Goal: Communication & Community: Share content

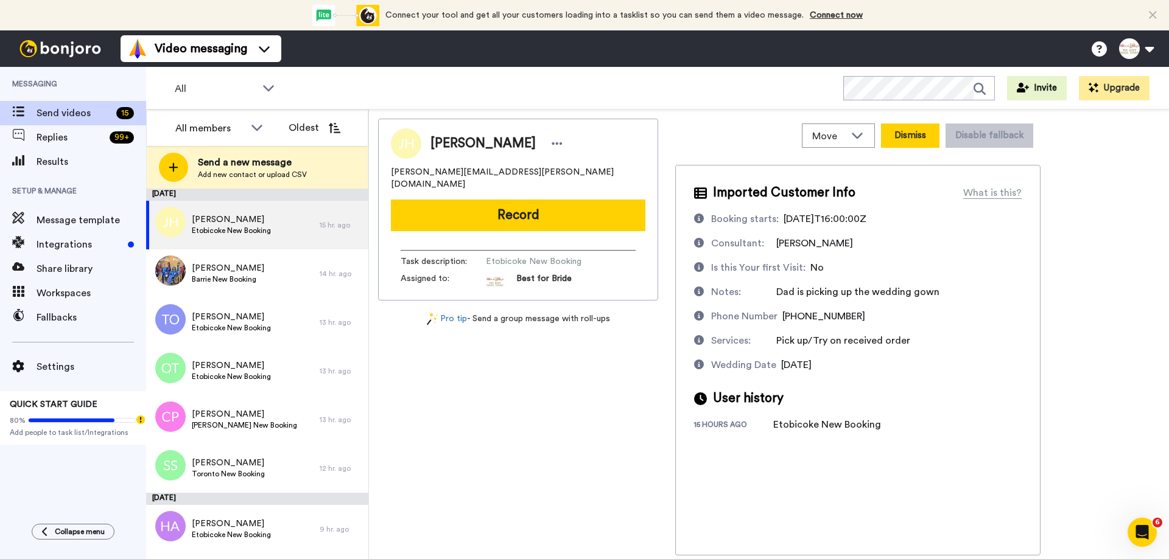
click at [925, 134] on button "Dismiss" at bounding box center [910, 136] width 58 height 24
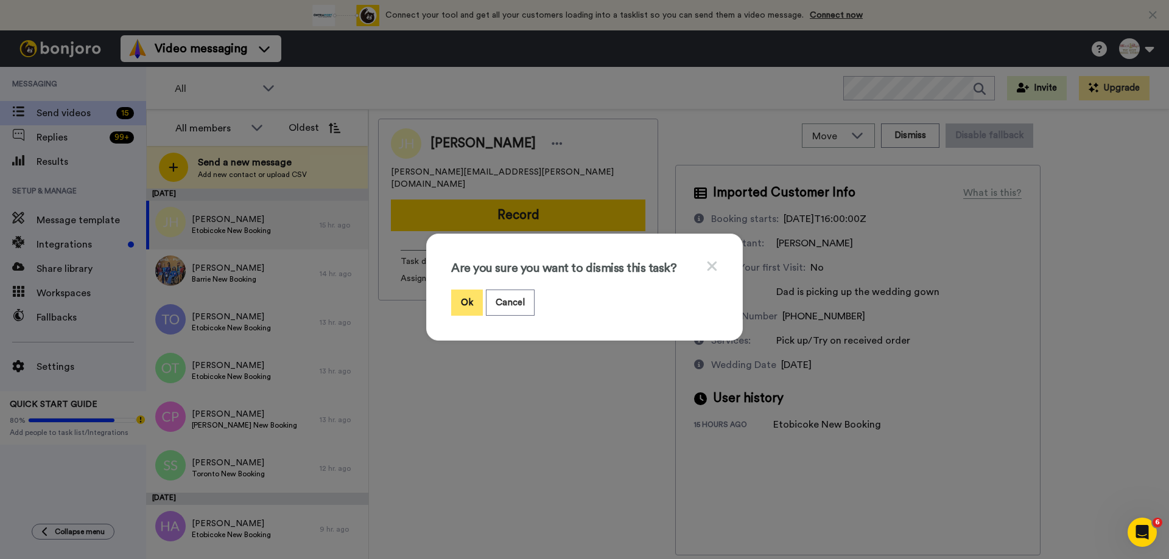
click at [454, 301] on button "Ok" at bounding box center [467, 303] width 32 height 26
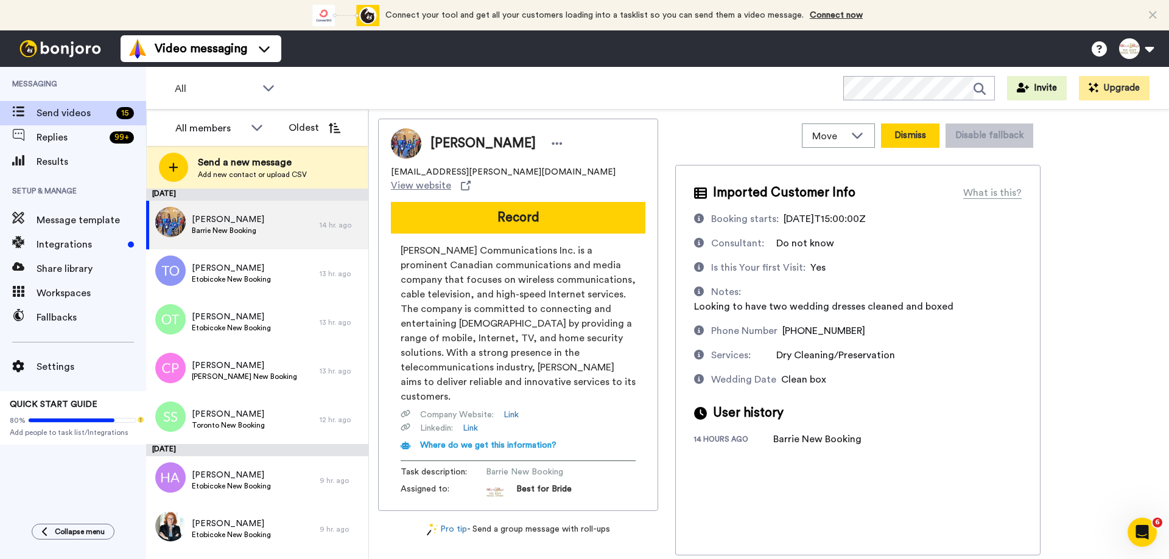
click at [895, 140] on button "Dismiss" at bounding box center [910, 136] width 58 height 24
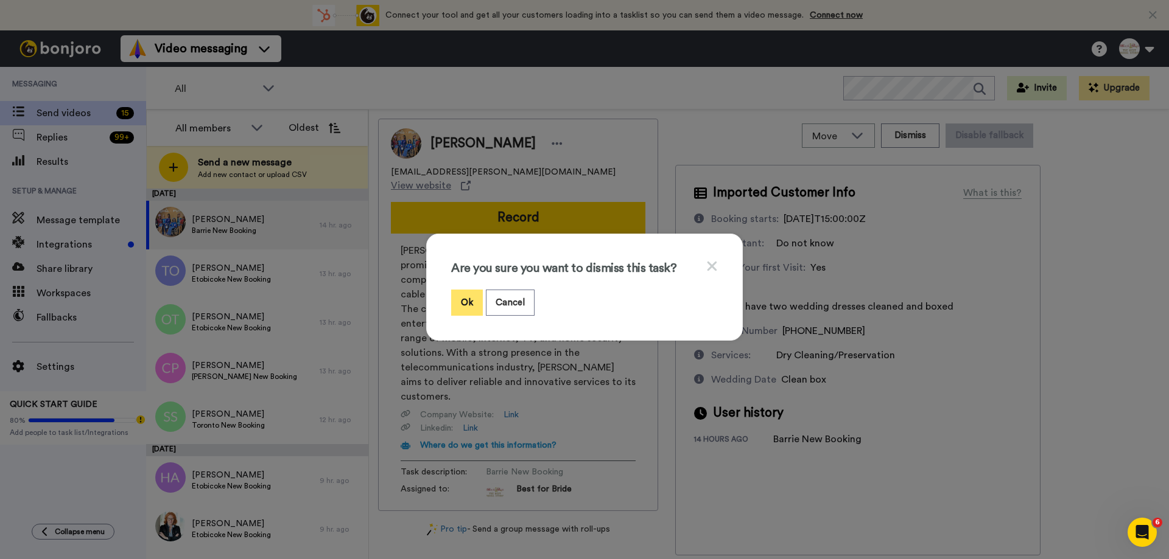
click at [466, 303] on button "Ok" at bounding box center [467, 303] width 32 height 26
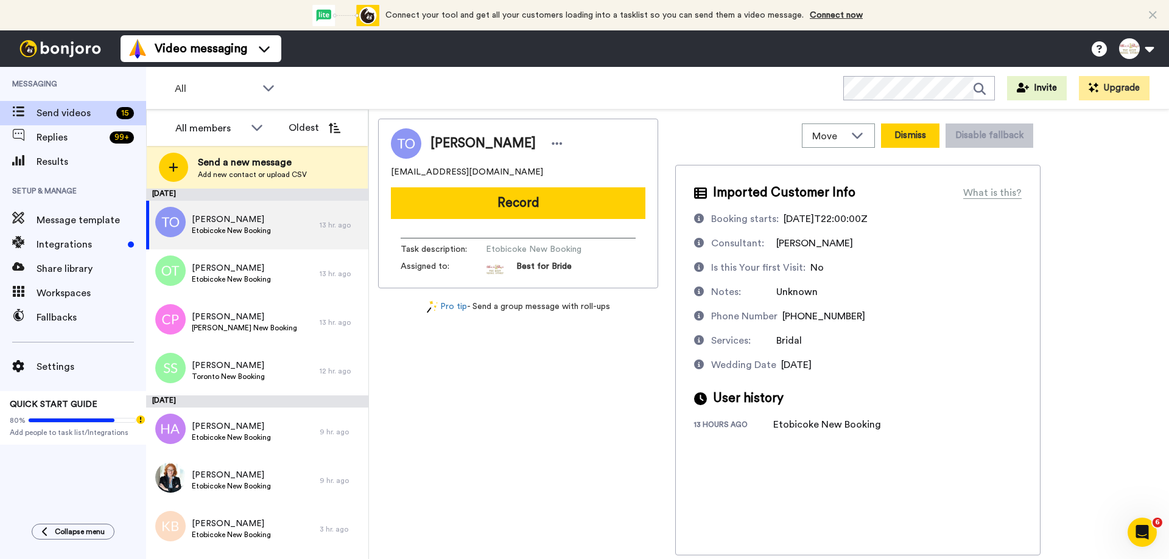
click at [901, 130] on button "Dismiss" at bounding box center [910, 136] width 58 height 24
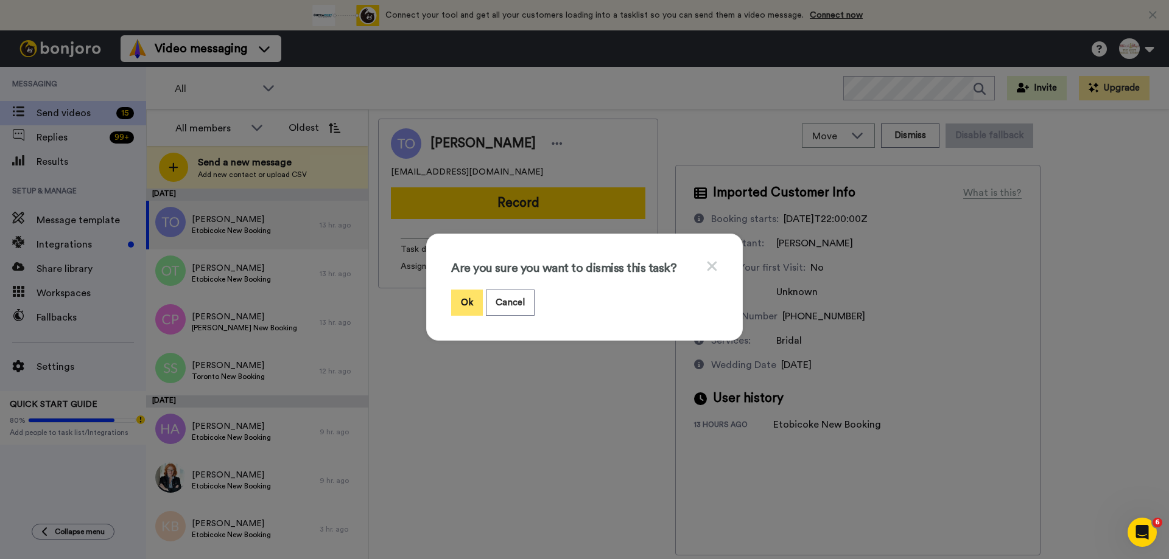
click at [460, 304] on button "Ok" at bounding box center [467, 303] width 32 height 26
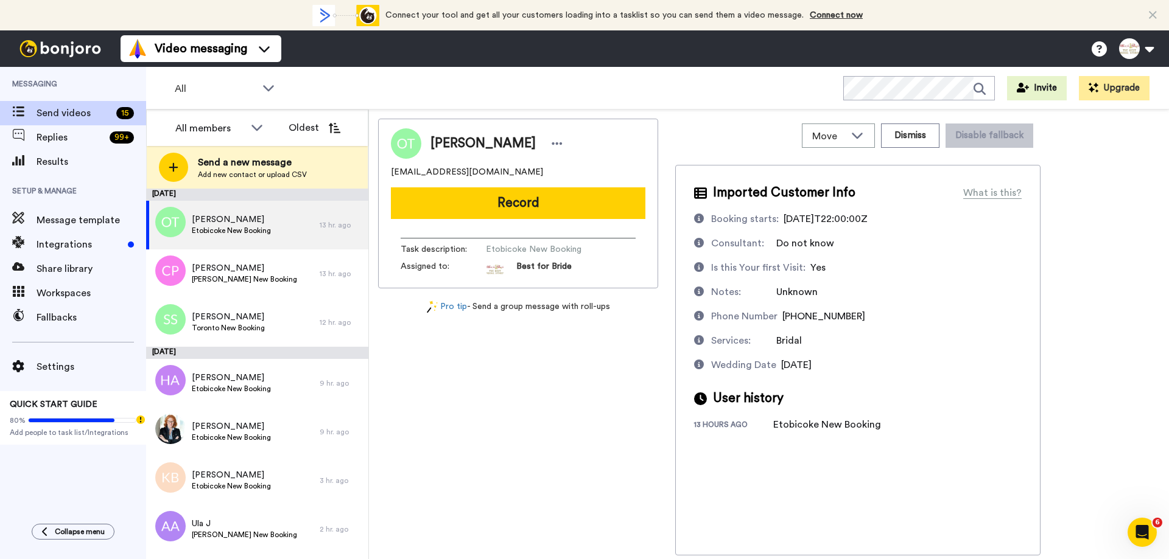
click at [555, 201] on button "Record" at bounding box center [518, 203] width 254 height 32
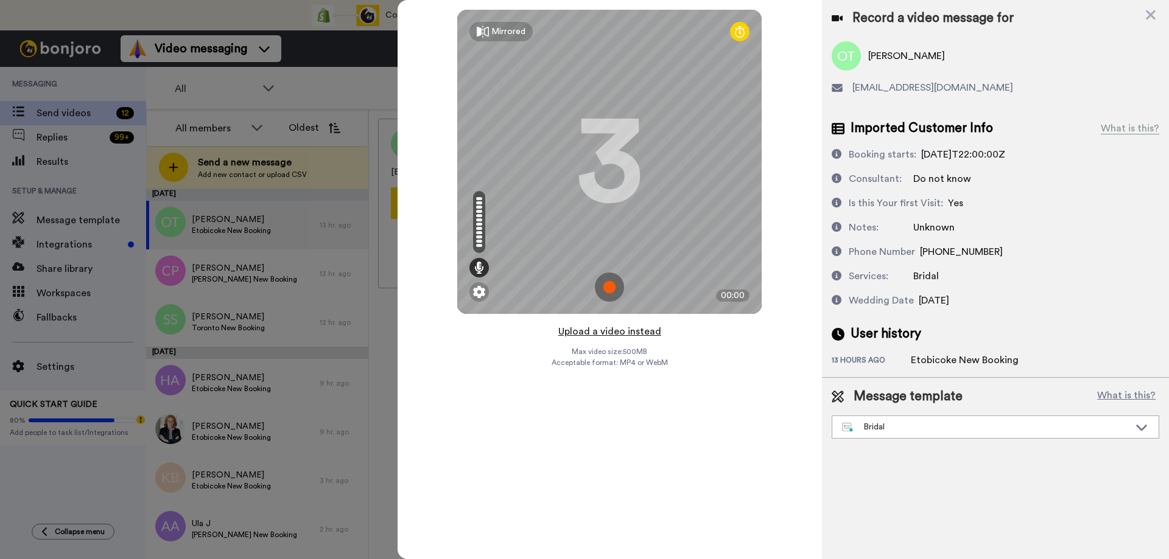
click at [610, 332] on button "Upload a video instead" at bounding box center [610, 332] width 110 height 16
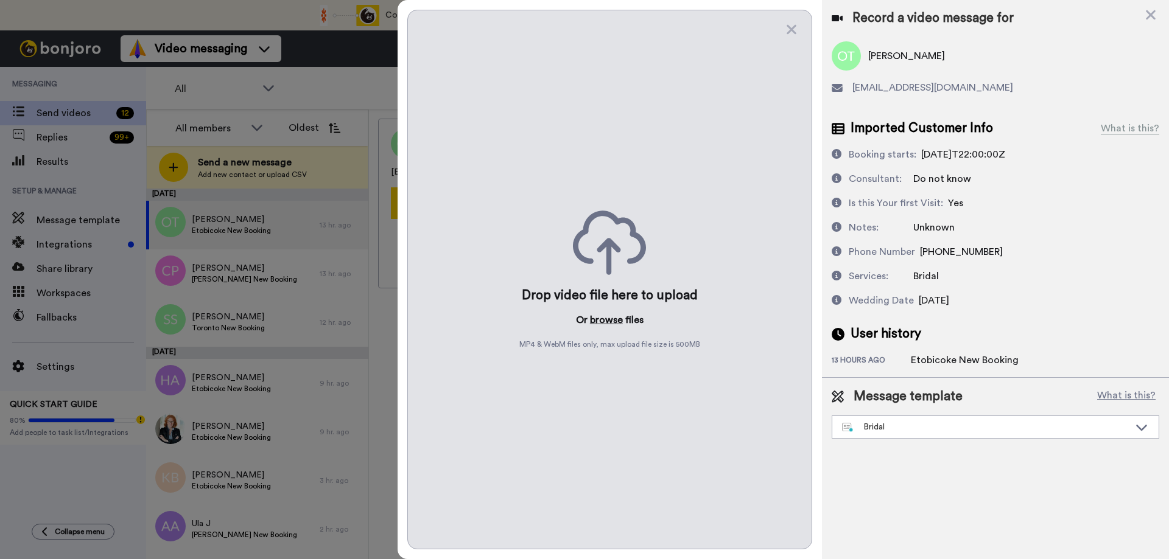
click at [607, 321] on button "browse" at bounding box center [606, 320] width 33 height 15
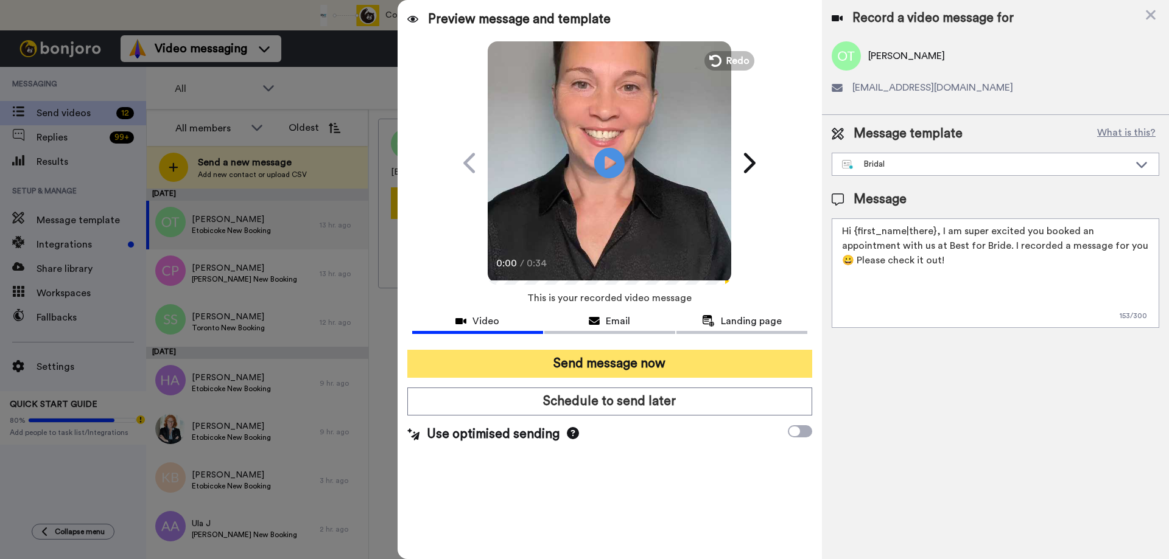
click at [581, 360] on button "Send message now" at bounding box center [609, 364] width 405 height 28
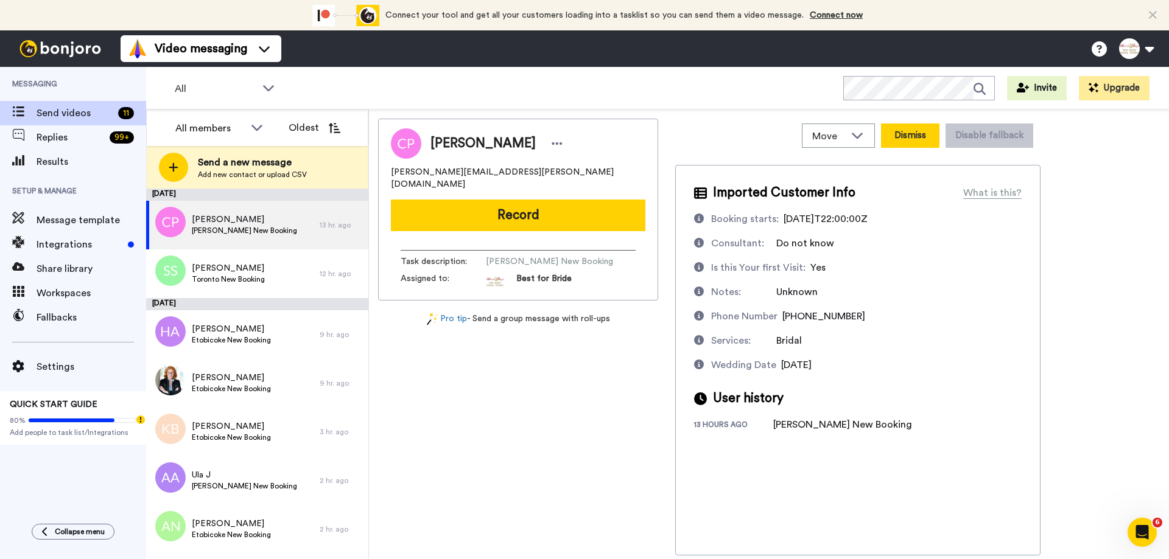
click at [922, 139] on button "Dismiss" at bounding box center [910, 136] width 58 height 24
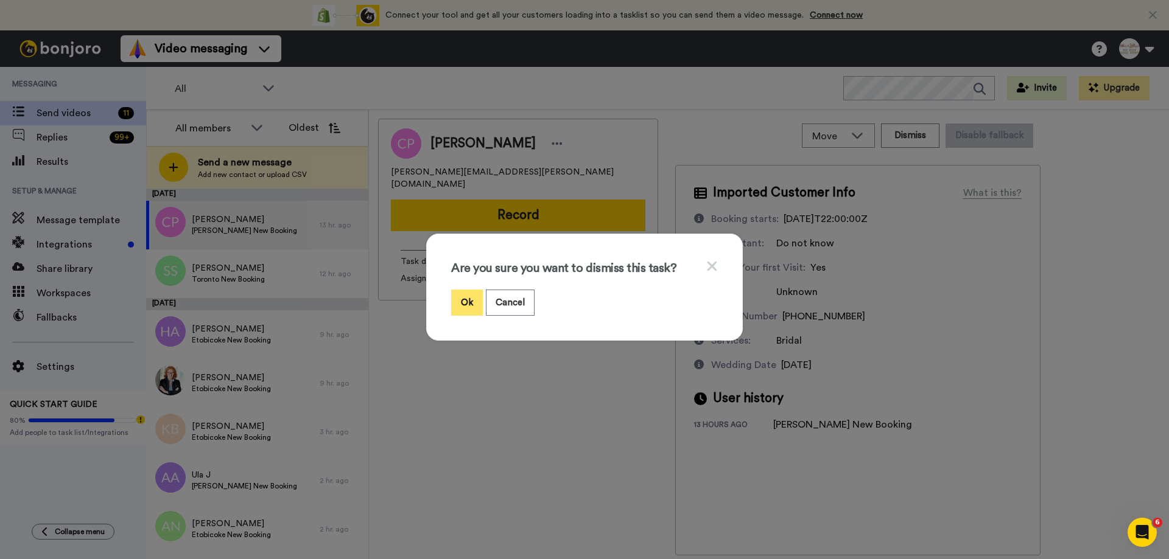
click at [467, 304] on button "Ok" at bounding box center [467, 303] width 32 height 26
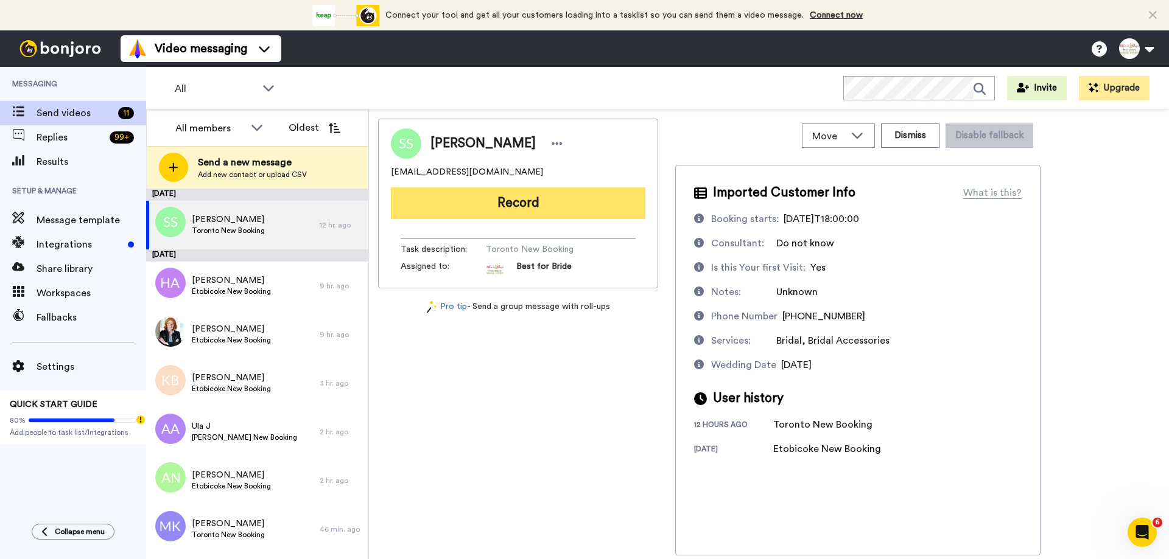
click at [531, 208] on button "Record" at bounding box center [518, 203] width 254 height 32
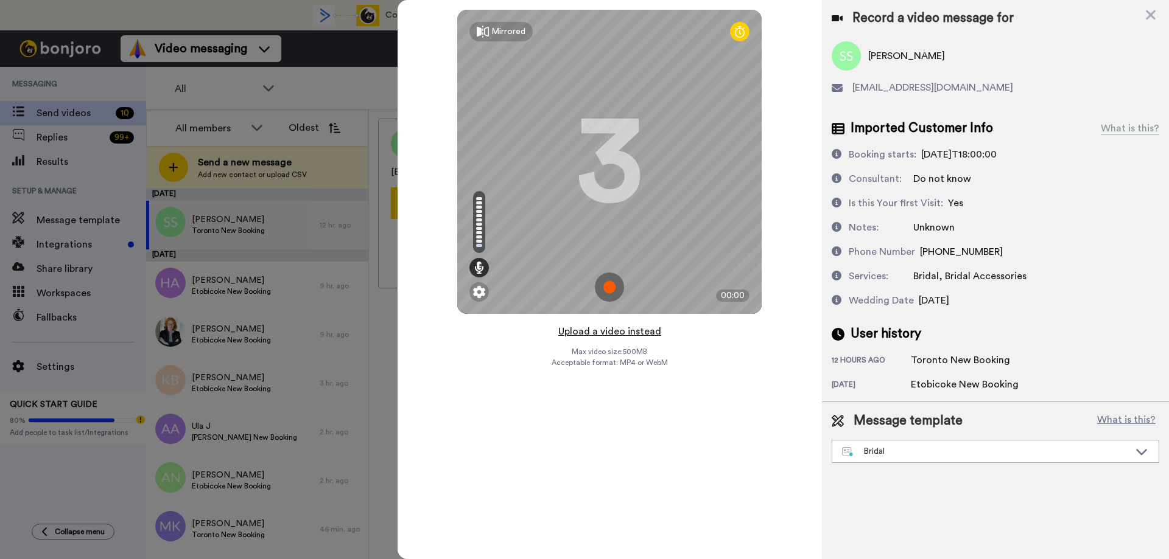
click at [591, 332] on button "Upload a video instead" at bounding box center [610, 332] width 110 height 16
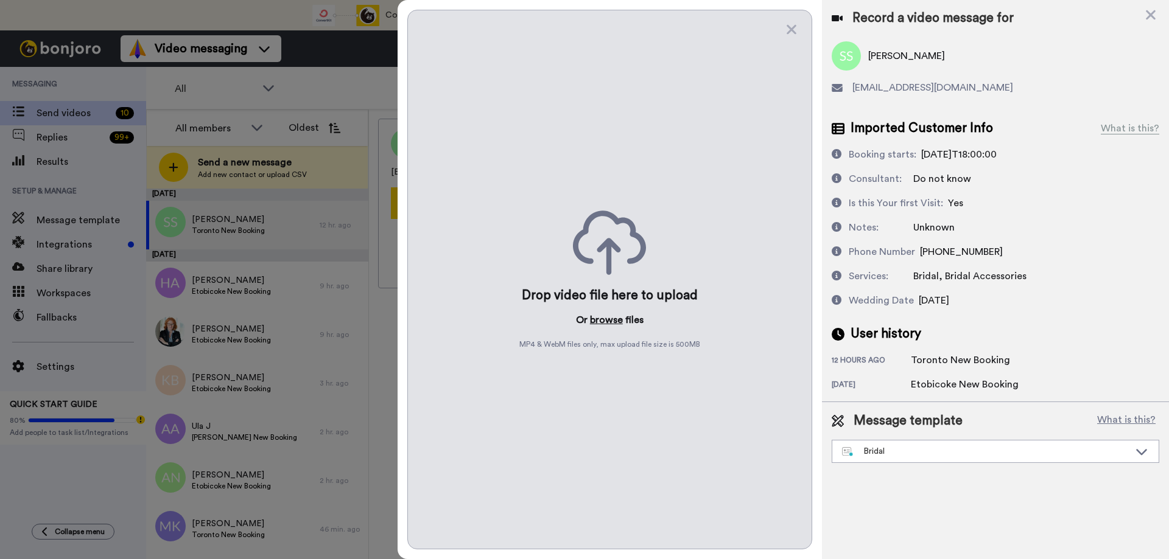
click at [612, 320] on button "browse" at bounding box center [606, 320] width 33 height 15
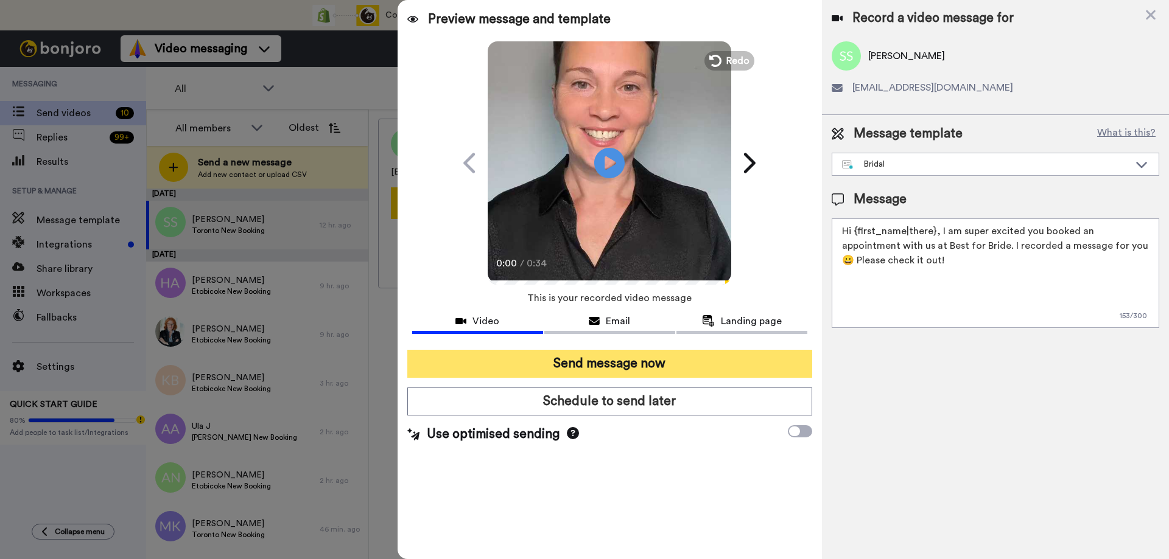
click at [558, 359] on button "Send message now" at bounding box center [609, 364] width 405 height 28
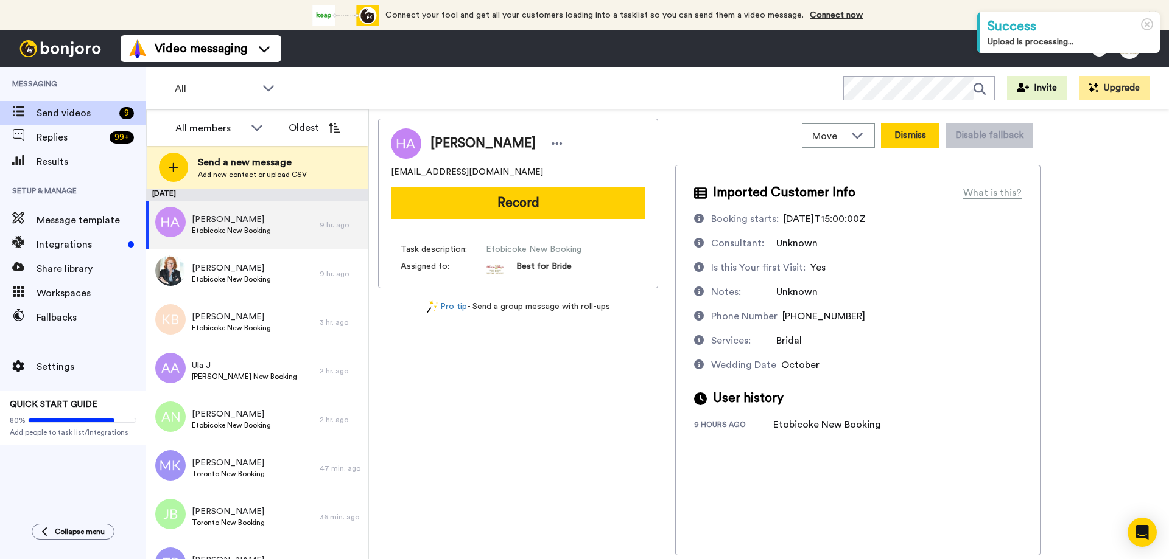
click at [905, 136] on button "Dismiss" at bounding box center [910, 136] width 58 height 24
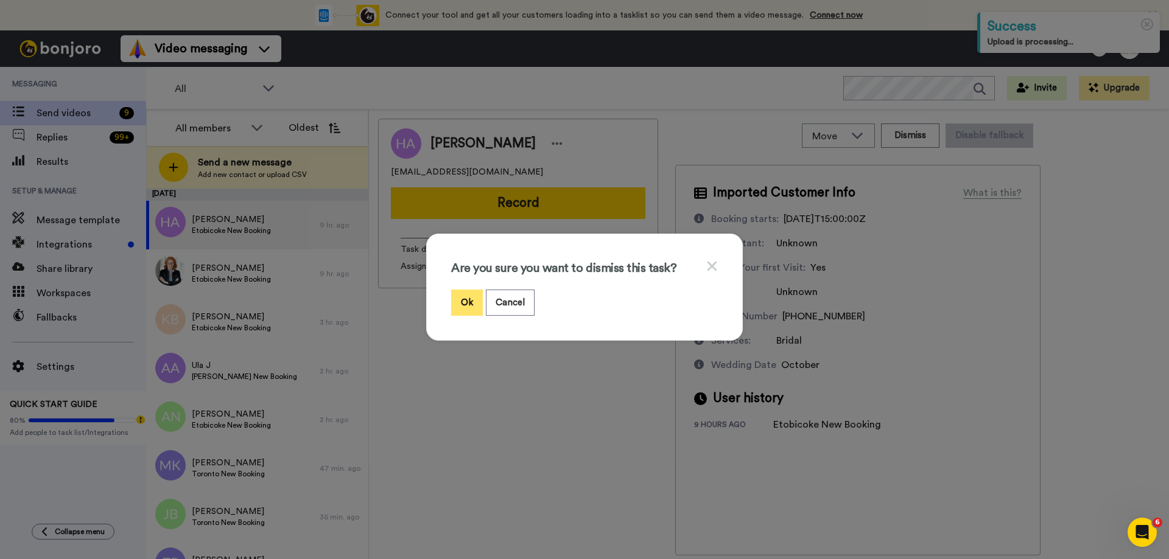
click at [467, 303] on button "Ok" at bounding box center [467, 303] width 32 height 26
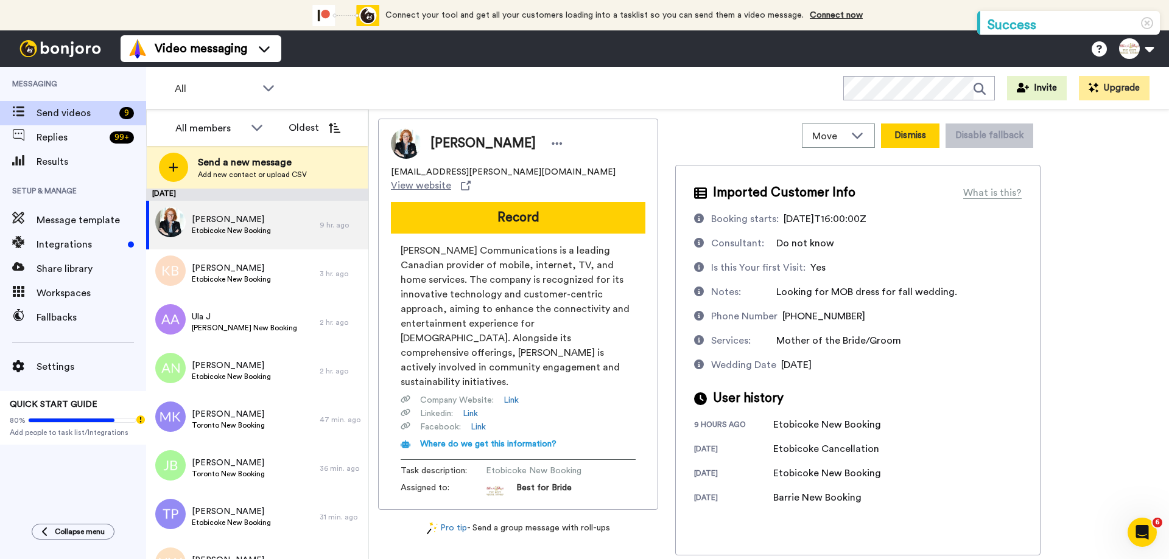
click at [928, 134] on button "Dismiss" at bounding box center [910, 136] width 58 height 24
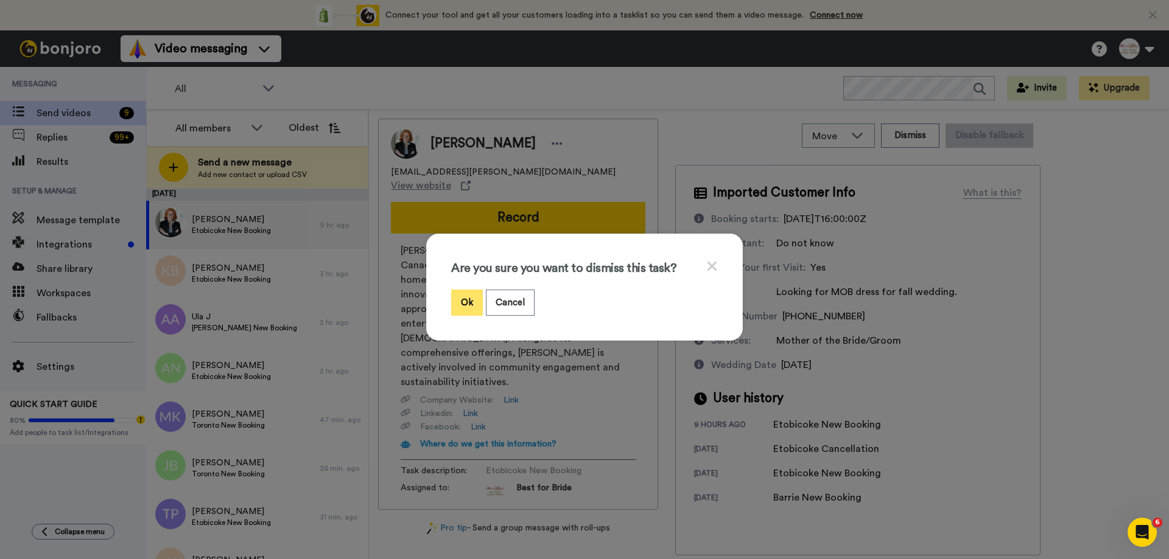
click at [455, 302] on button "Ok" at bounding box center [467, 303] width 32 height 26
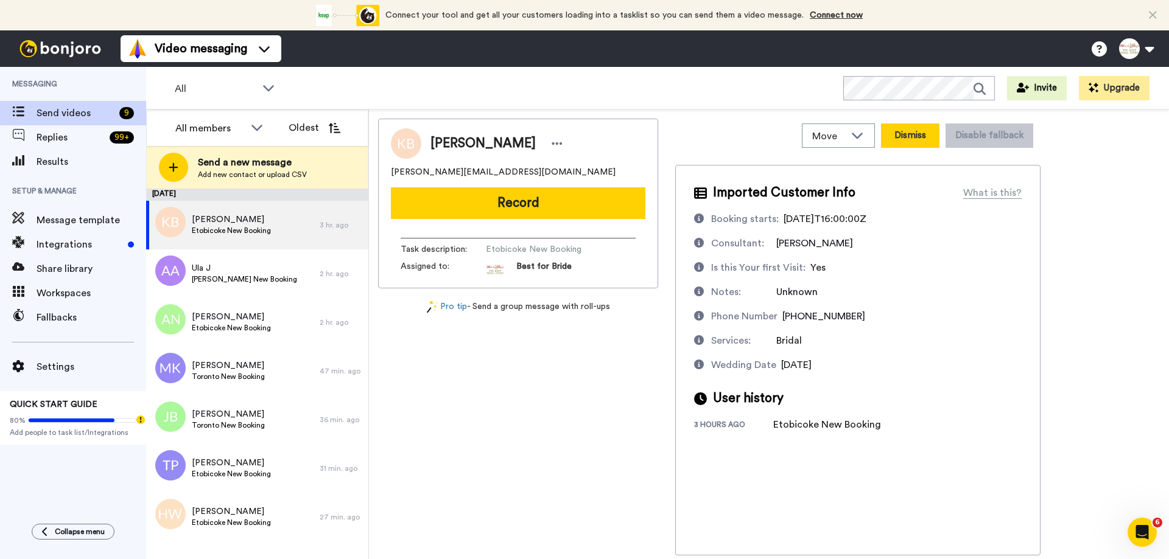
click at [933, 136] on button "Dismiss" at bounding box center [910, 136] width 58 height 24
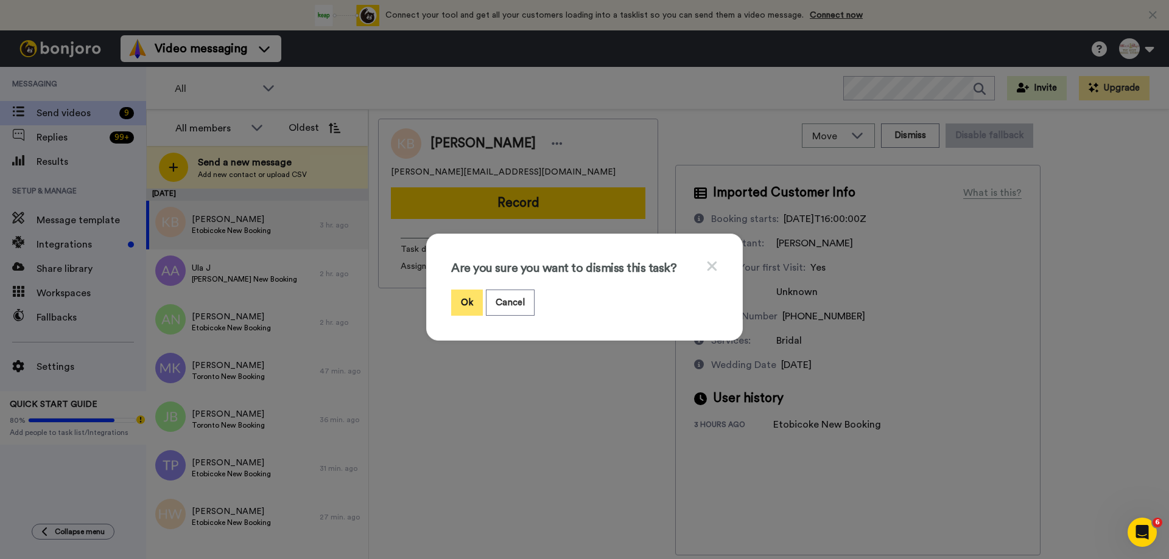
click at [461, 293] on button "Ok" at bounding box center [467, 303] width 32 height 26
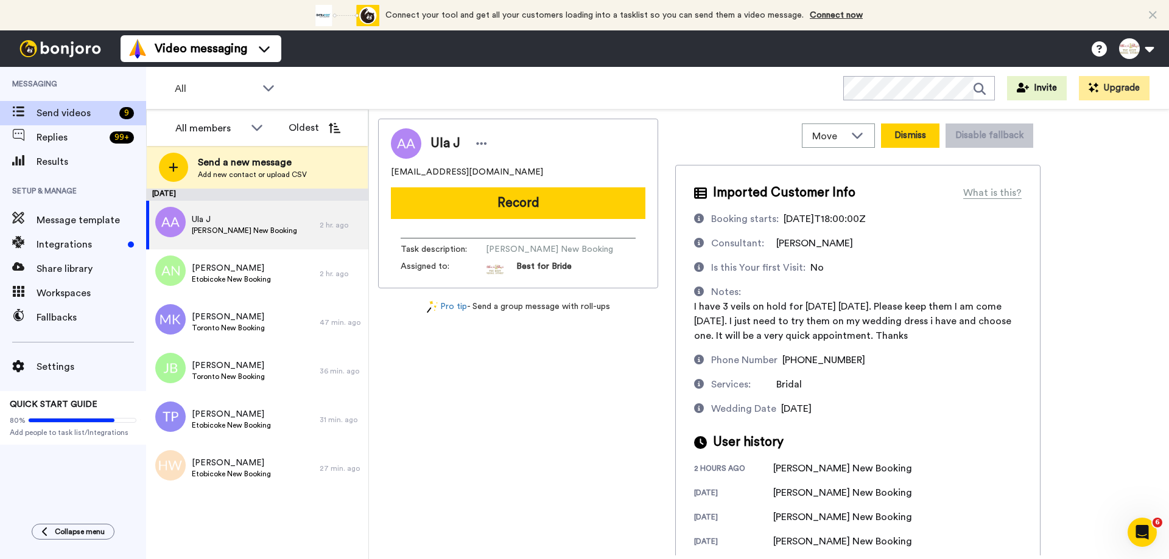
click at [916, 138] on button "Dismiss" at bounding box center [910, 136] width 58 height 24
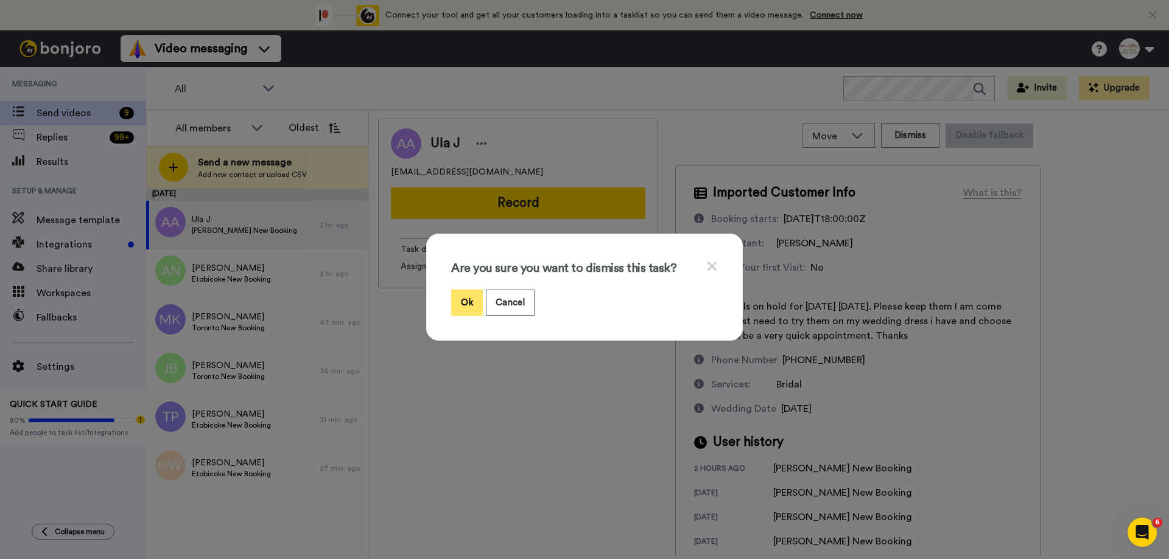
click at [460, 302] on button "Ok" at bounding box center [467, 303] width 32 height 26
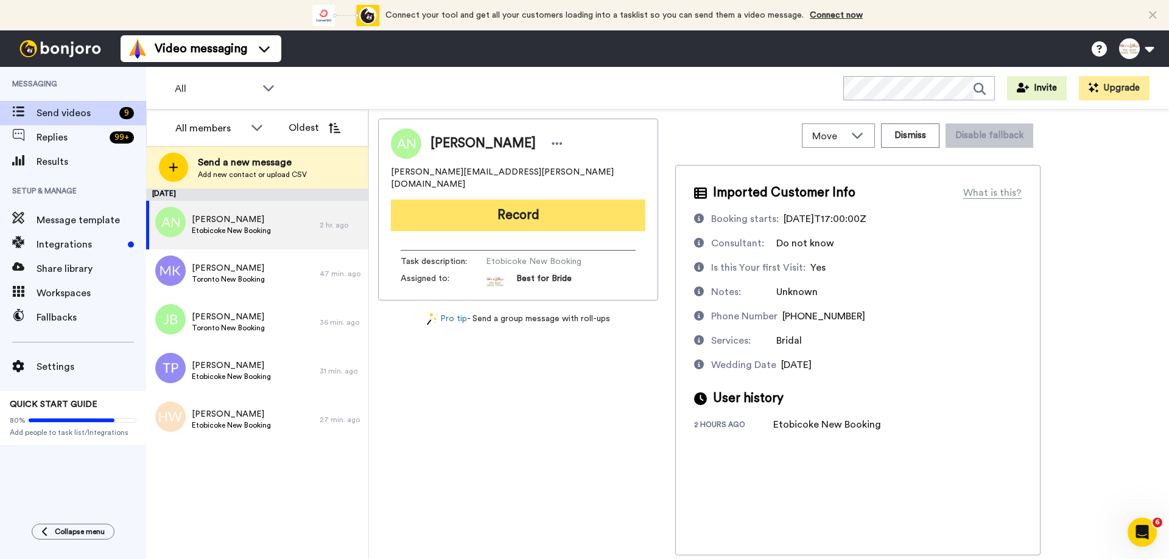
click at [482, 208] on button "Record" at bounding box center [518, 216] width 254 height 32
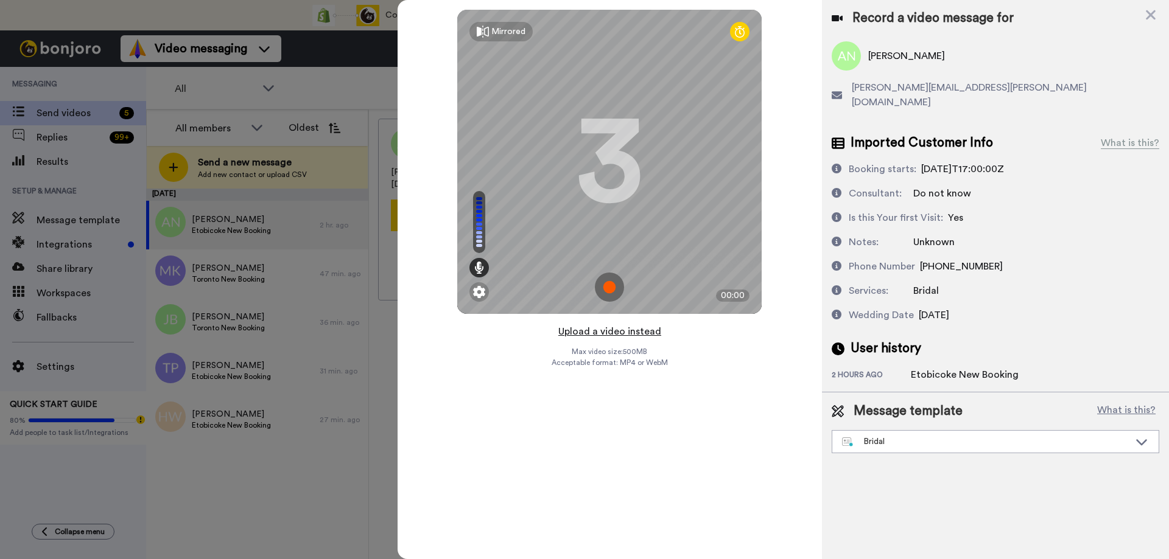
click at [620, 335] on button "Upload a video instead" at bounding box center [610, 332] width 110 height 16
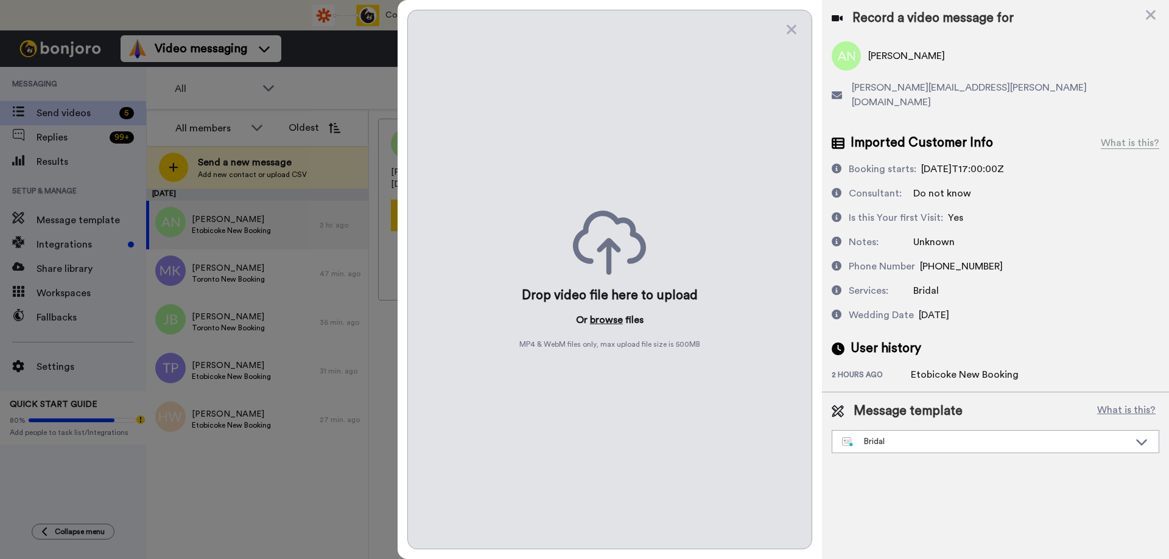
click at [607, 322] on button "browse" at bounding box center [606, 320] width 33 height 15
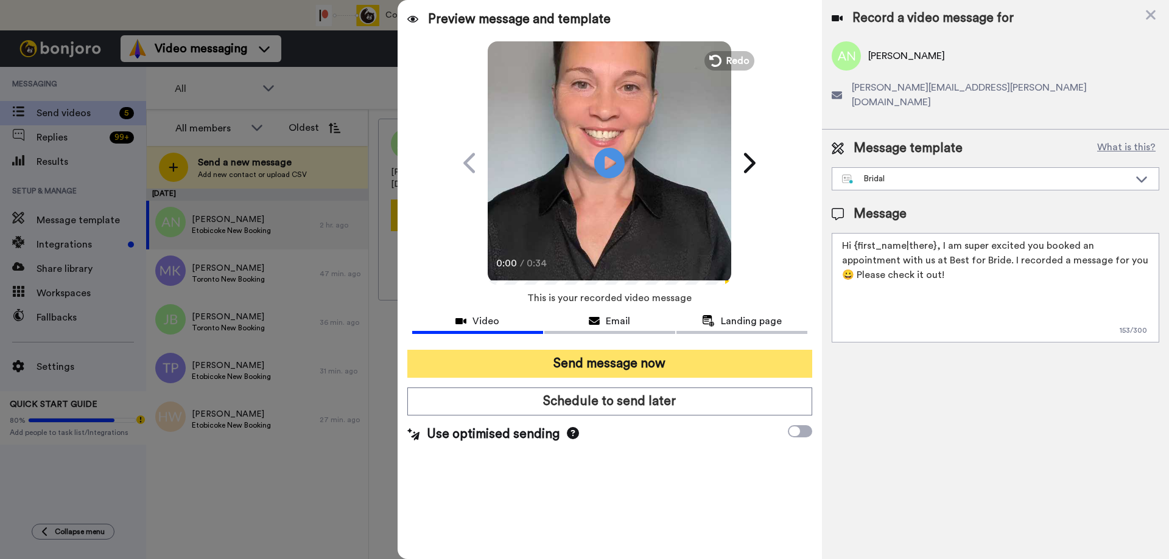
click at [603, 361] on button "Send message now" at bounding box center [609, 364] width 405 height 28
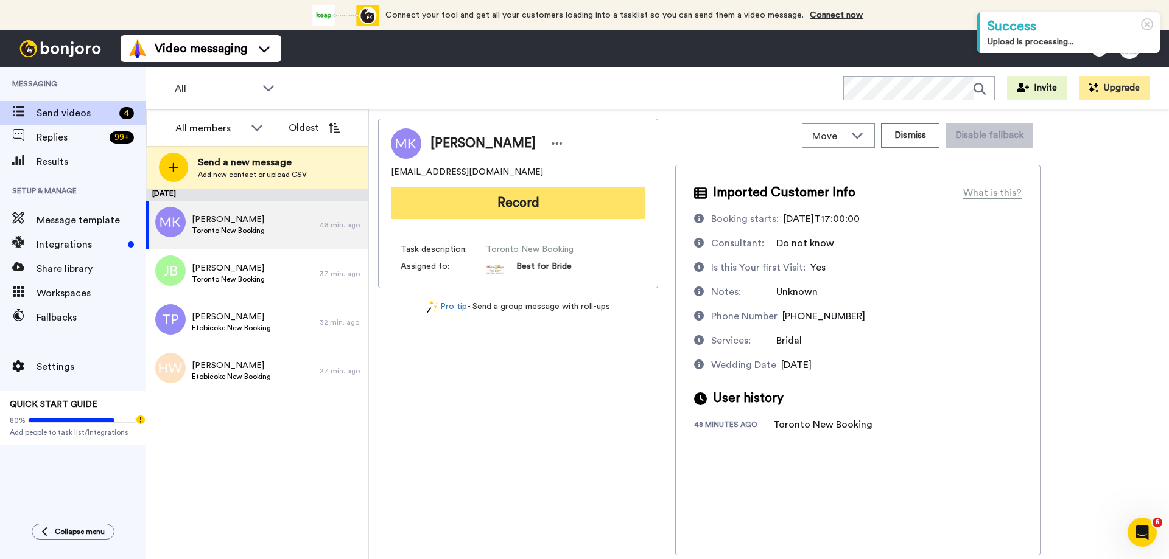
click at [491, 212] on button "Record" at bounding box center [518, 203] width 254 height 32
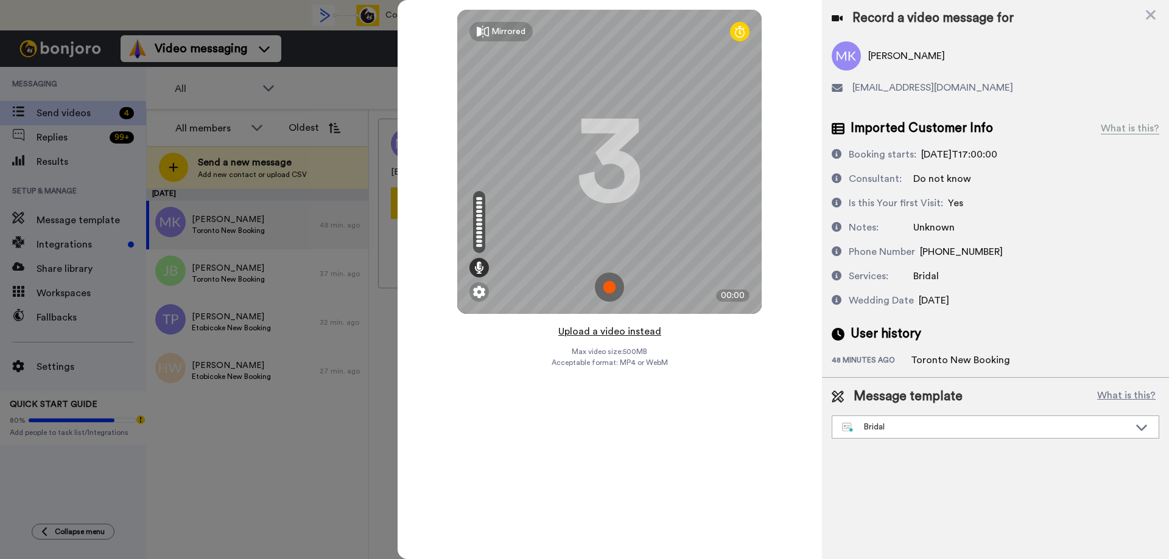
click at [607, 333] on button "Upload a video instead" at bounding box center [610, 332] width 110 height 16
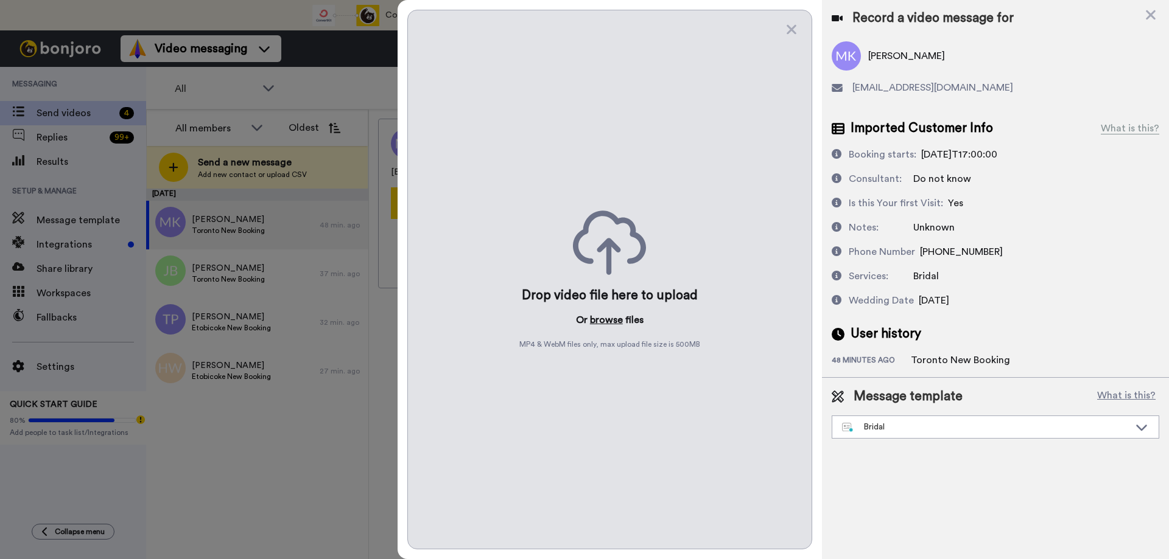
click at [614, 323] on button "browse" at bounding box center [606, 320] width 33 height 15
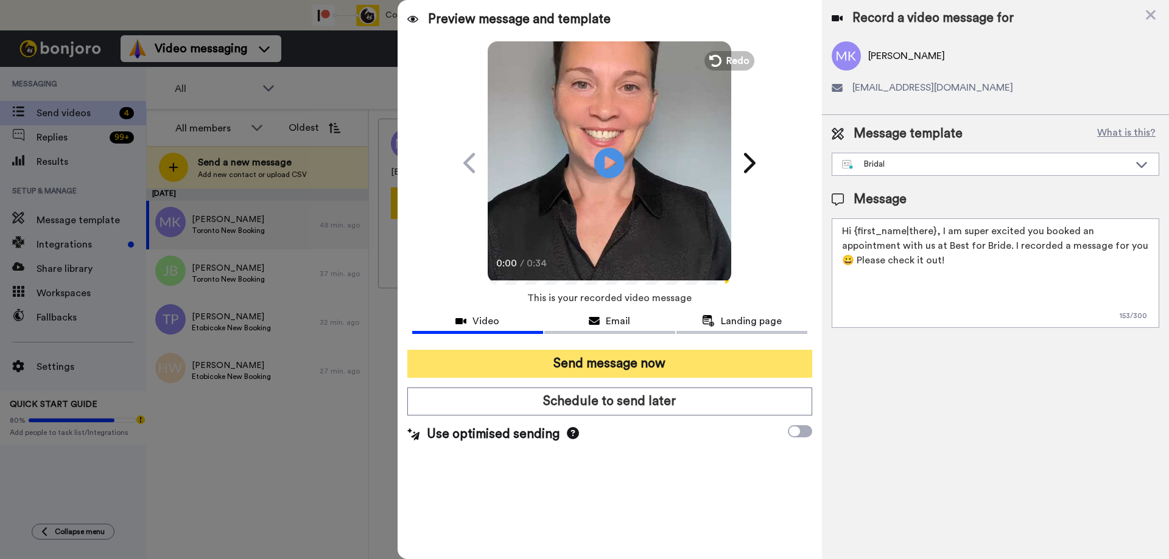
click at [611, 365] on button "Send message now" at bounding box center [609, 364] width 405 height 28
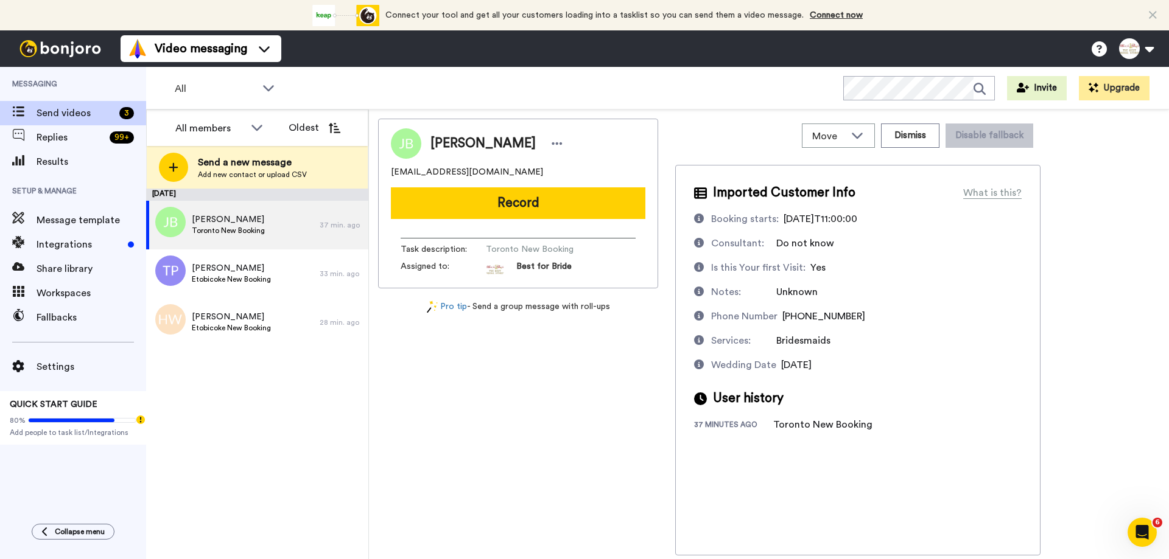
click at [947, 132] on div "Move WORKSPACES View all Default Task List + Add a new workspace Dismiss Disabl…" at bounding box center [857, 136] width 365 height 34
click at [930, 133] on button "Dismiss" at bounding box center [910, 136] width 58 height 24
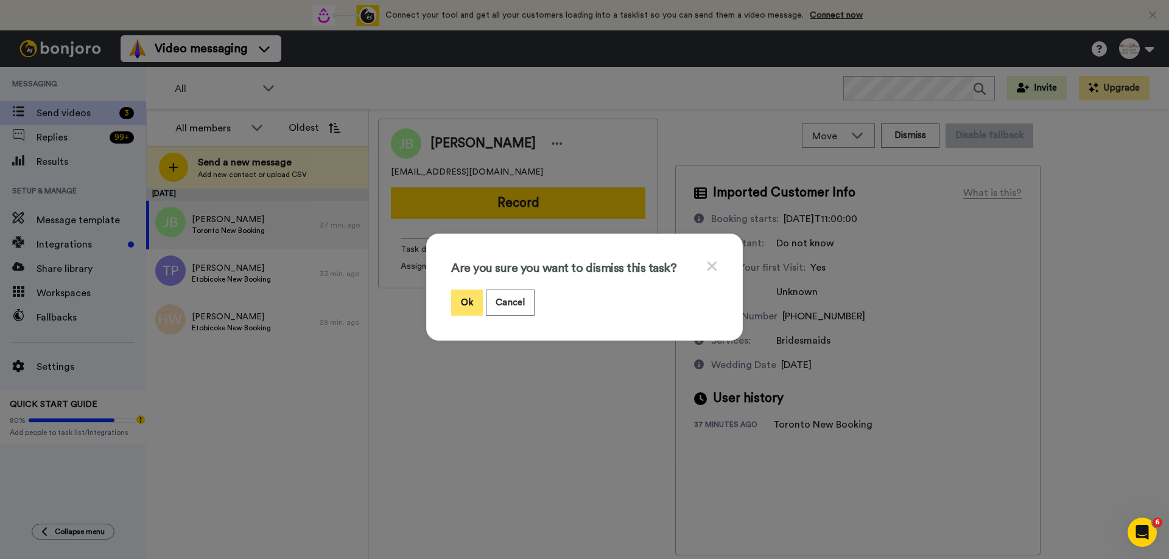
click at [471, 305] on button "Ok" at bounding box center [467, 303] width 32 height 26
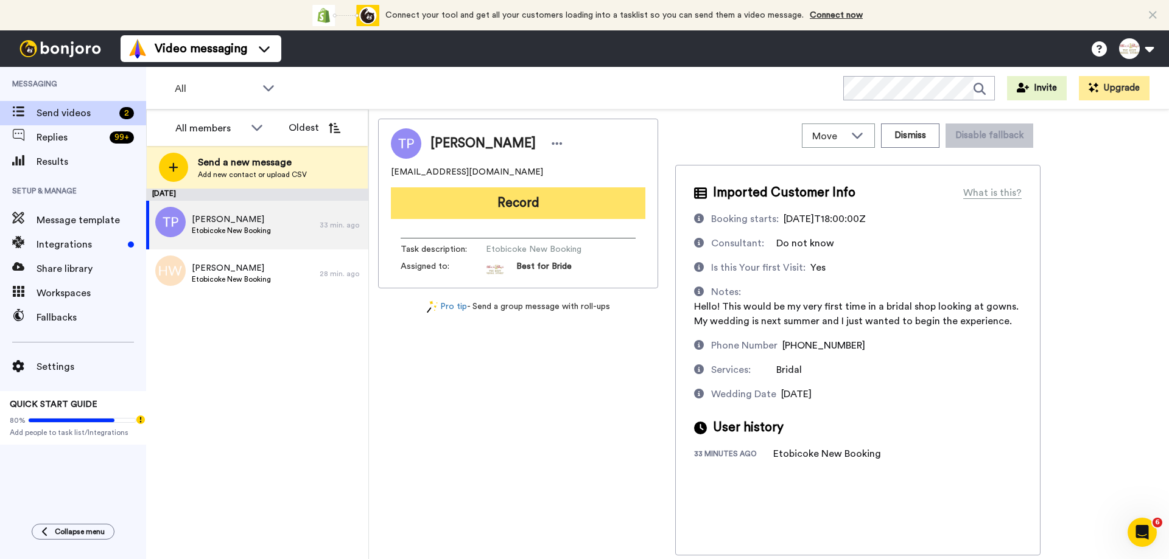
click at [551, 209] on button "Record" at bounding box center [518, 203] width 254 height 32
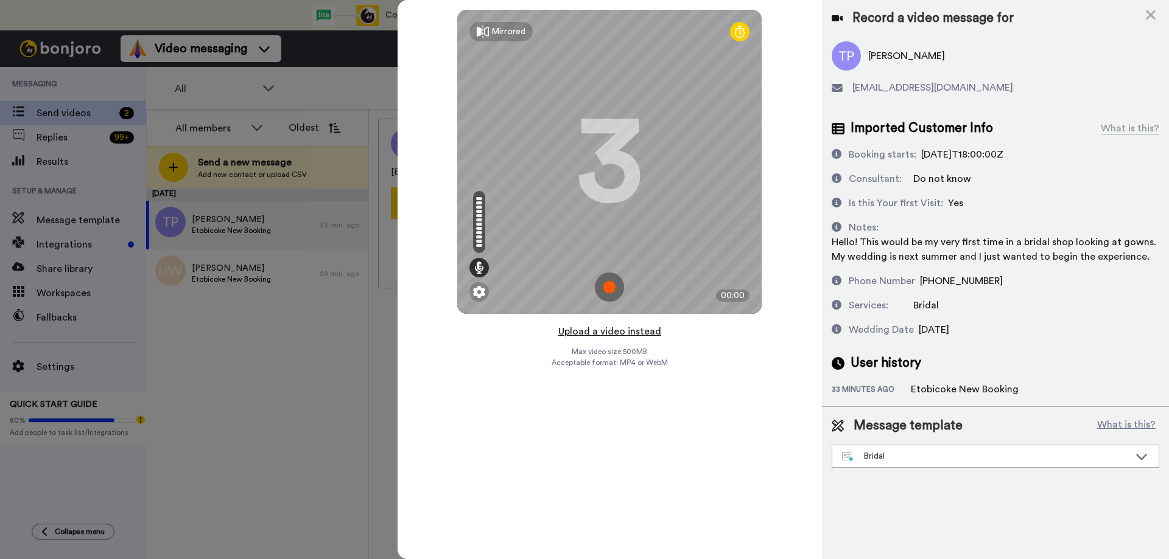
click at [611, 331] on button "Upload a video instead" at bounding box center [610, 332] width 110 height 16
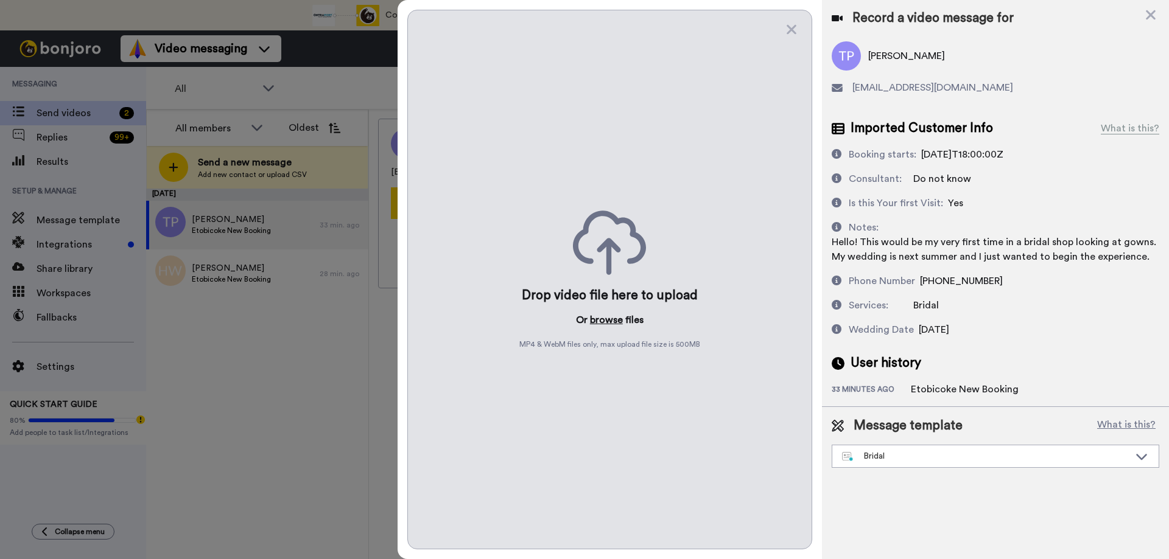
click at [609, 320] on button "browse" at bounding box center [606, 320] width 33 height 15
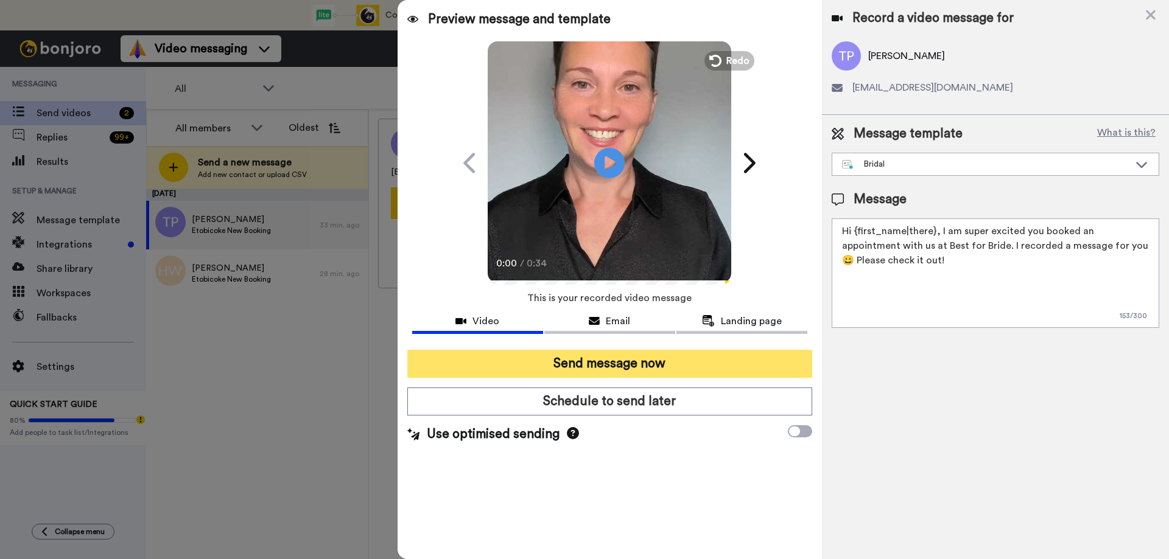
click at [560, 362] on button "Send message now" at bounding box center [609, 364] width 405 height 28
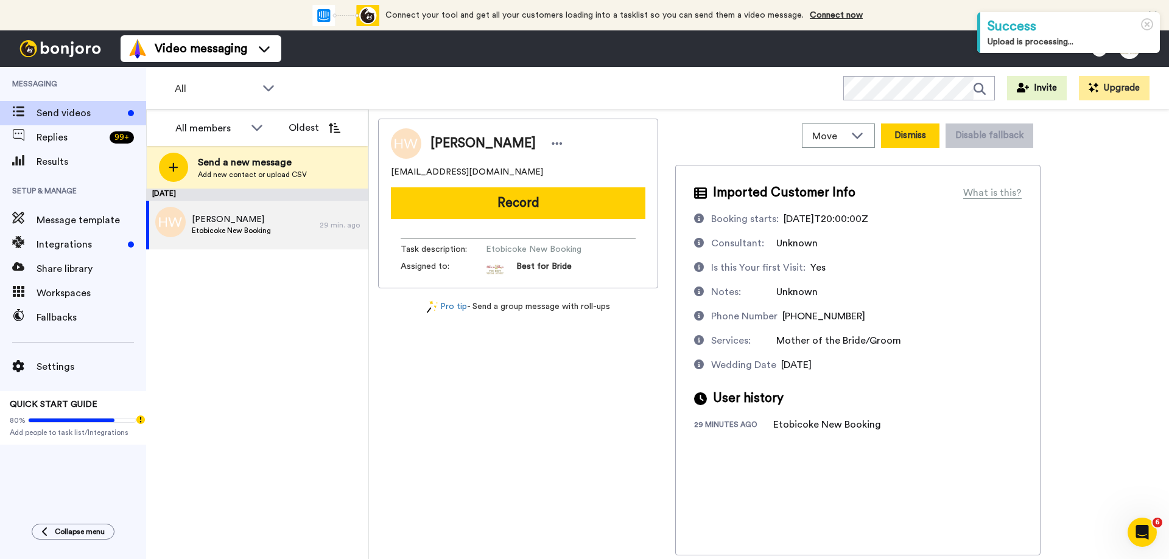
click at [909, 138] on button "Dismiss" at bounding box center [910, 136] width 58 height 24
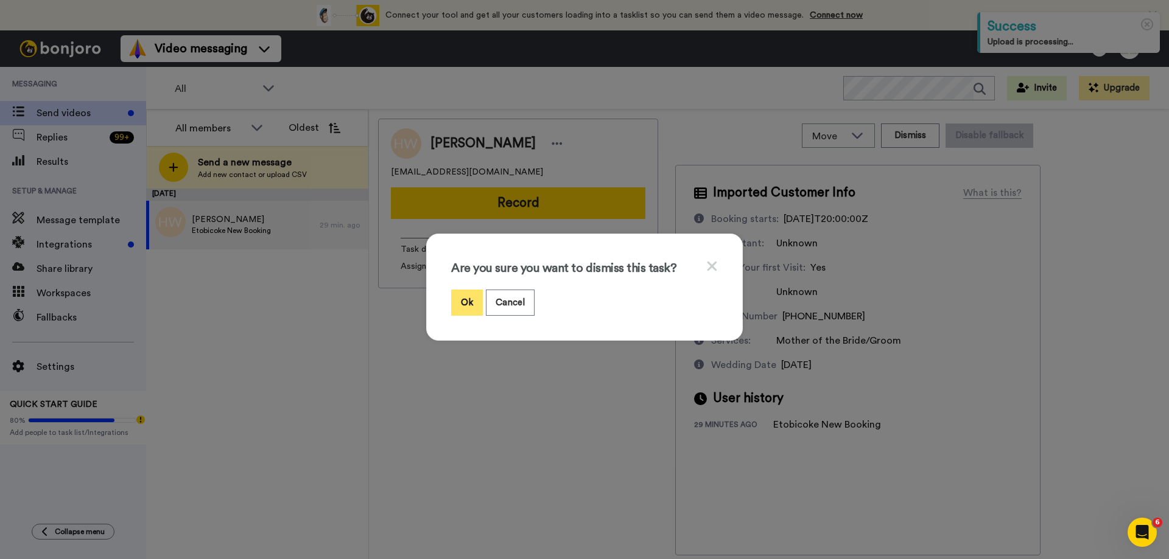
click at [461, 301] on button "Ok" at bounding box center [467, 303] width 32 height 26
